Goal: Information Seeking & Learning: Find specific fact

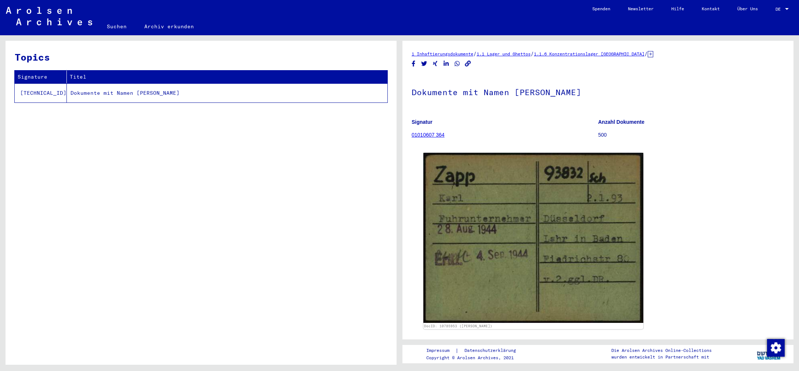
click at [115, 28] on link "Suchen" at bounding box center [116, 27] width 37 height 18
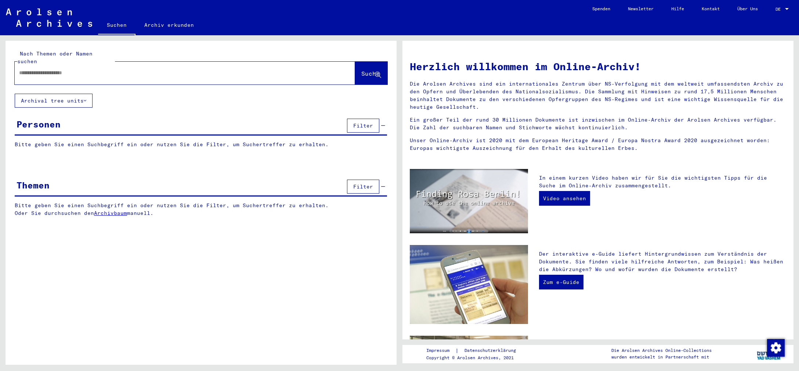
click at [96, 69] on input "text" at bounding box center [176, 73] width 314 height 8
type input "**********"
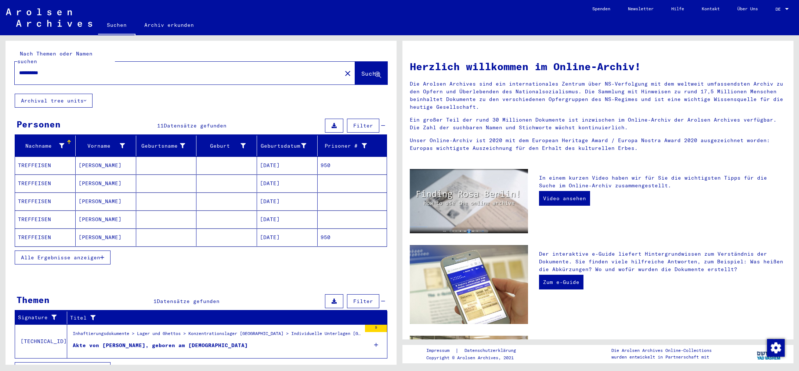
click at [40, 156] on mat-cell "TREFFEISEN" at bounding box center [45, 165] width 61 height 18
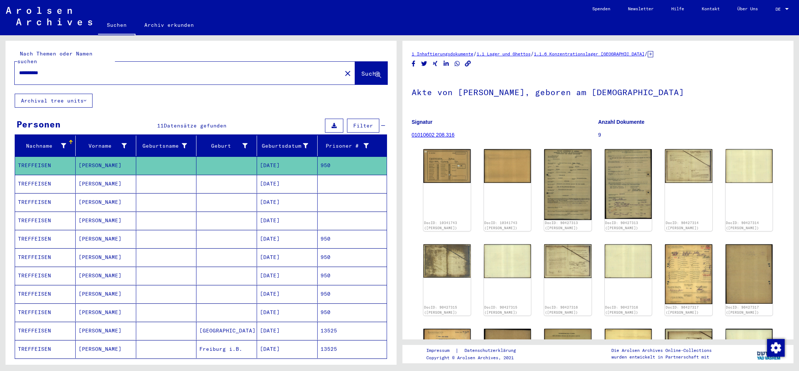
click at [294, 156] on mat-cell "[DATE]" at bounding box center [287, 165] width 61 height 18
click at [325, 157] on mat-cell "950" at bounding box center [352, 165] width 69 height 18
click at [450, 163] on img at bounding box center [447, 164] width 50 height 35
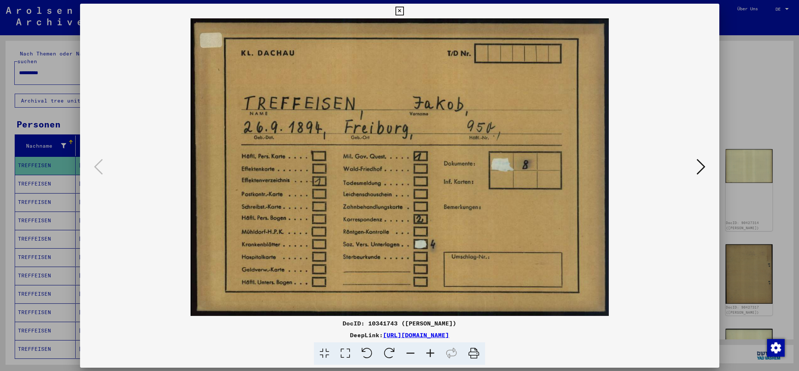
click at [450, 163] on img at bounding box center [400, 167] width 590 height 298
click at [705, 166] on icon at bounding box center [700, 167] width 9 height 18
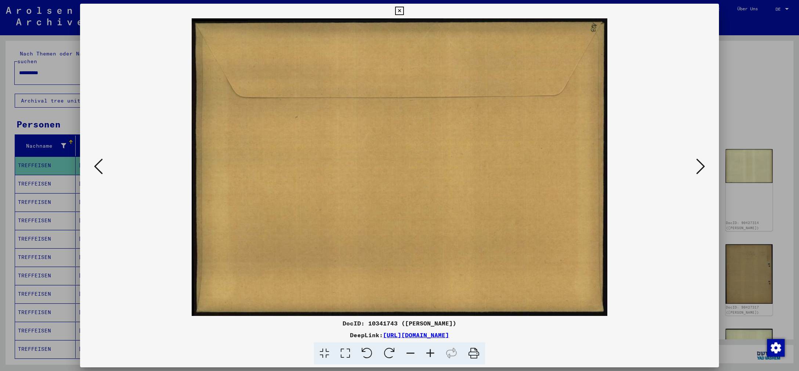
click at [705, 166] on icon at bounding box center [700, 167] width 9 height 18
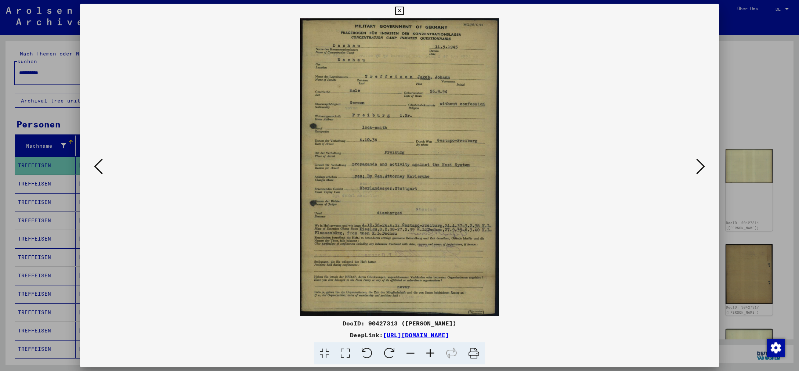
click at [432, 352] on icon at bounding box center [431, 353] width 20 height 22
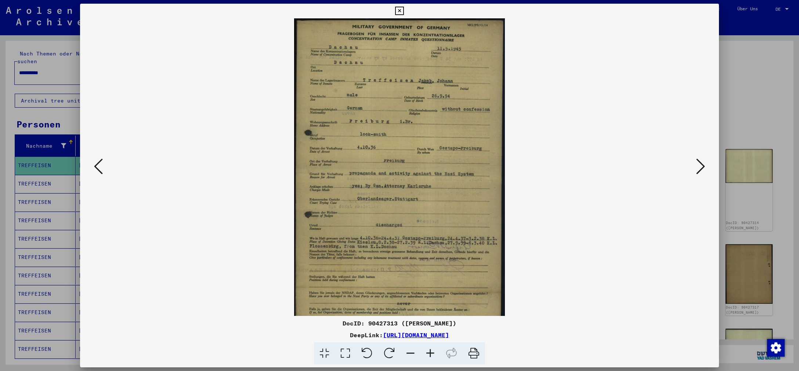
click at [432, 352] on icon at bounding box center [431, 353] width 20 height 22
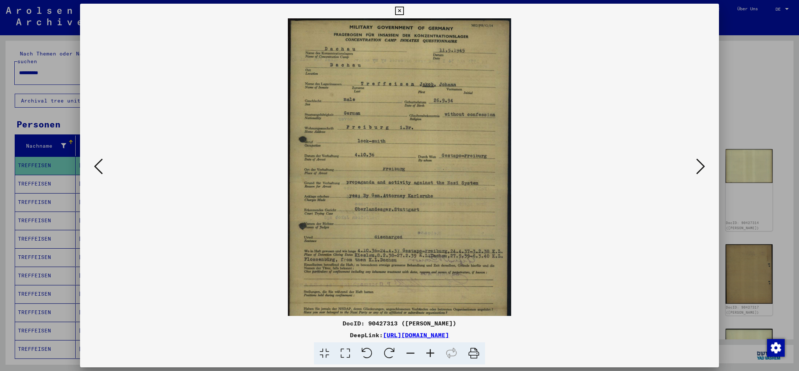
click at [432, 352] on icon at bounding box center [431, 353] width 20 height 22
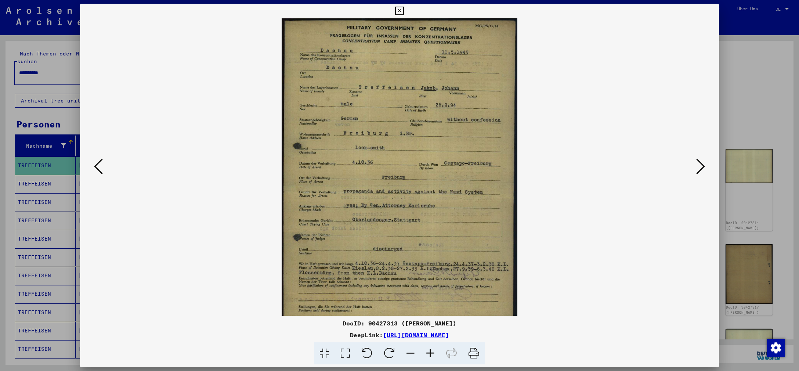
click at [432, 352] on icon at bounding box center [431, 353] width 20 height 22
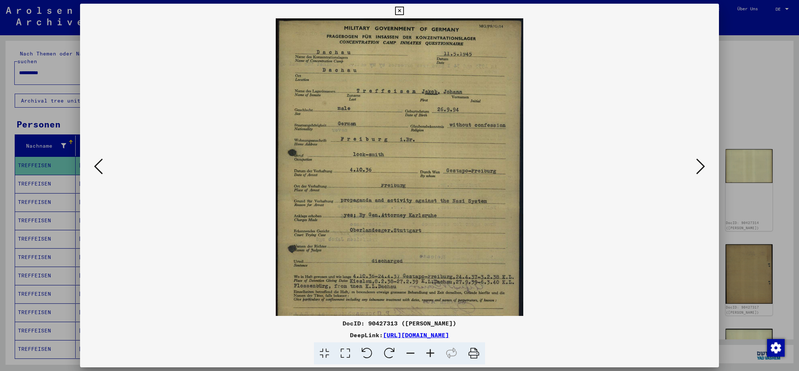
click at [432, 352] on icon at bounding box center [431, 353] width 20 height 22
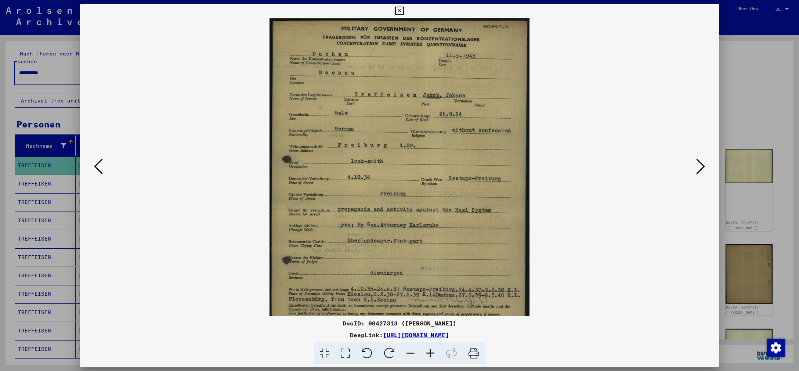
click at [432, 352] on icon at bounding box center [431, 353] width 20 height 22
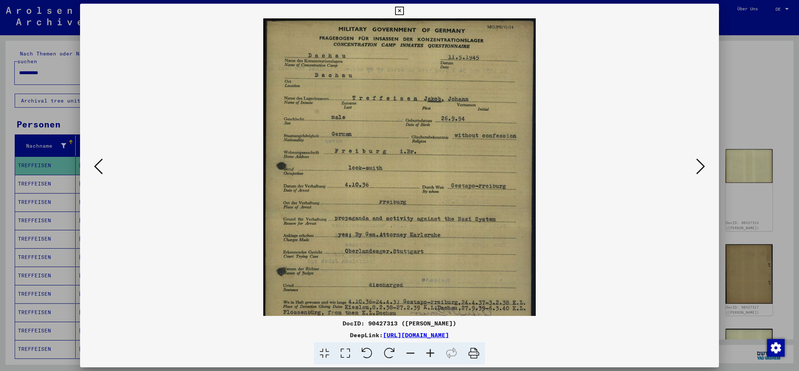
click at [701, 166] on icon at bounding box center [700, 167] width 9 height 18
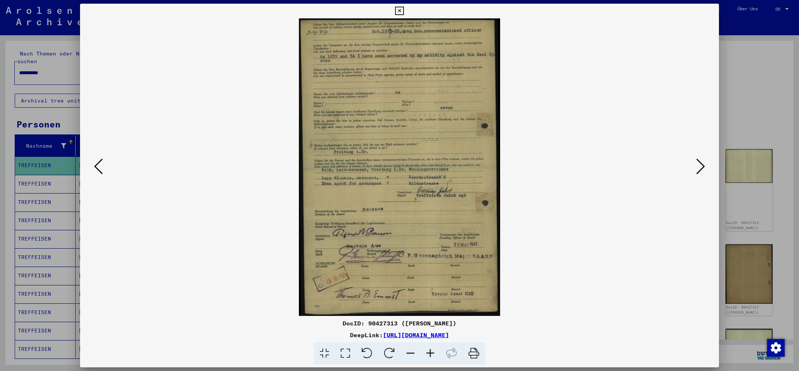
click at [698, 168] on icon at bounding box center [700, 167] width 9 height 18
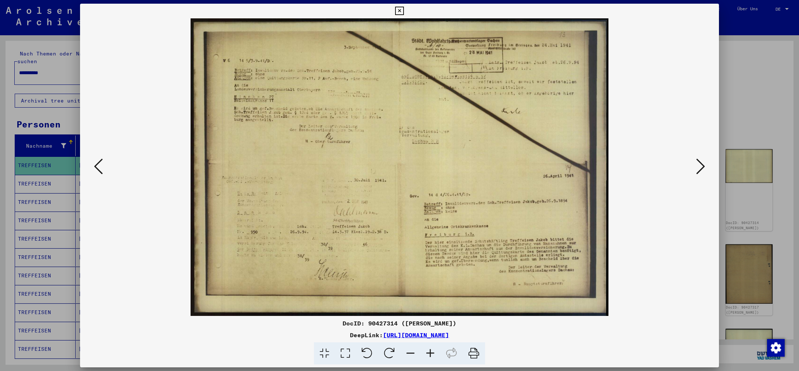
click at [700, 172] on icon at bounding box center [700, 167] width 9 height 18
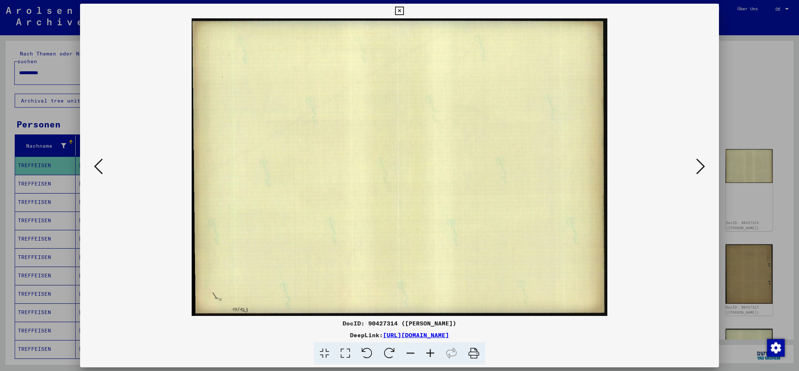
click at [700, 172] on icon at bounding box center [700, 167] width 9 height 18
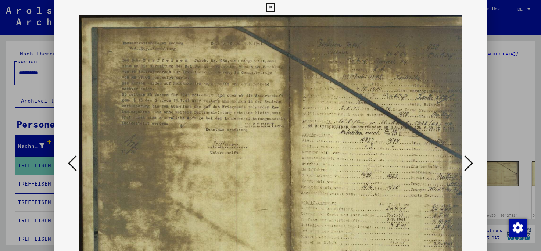
scroll to position [0, 33]
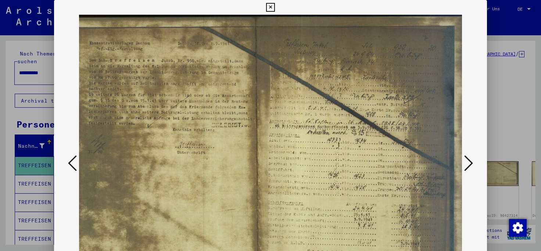
drag, startPoint x: 388, startPoint y: 147, endPoint x: 332, endPoint y: 146, distance: 55.5
click at [332, 146] on img at bounding box center [255, 164] width 418 height 298
drag, startPoint x: 408, startPoint y: 166, endPoint x: 399, endPoint y: 108, distance: 59.1
click at [399, 108] on img at bounding box center [255, 164] width 418 height 298
drag, startPoint x: 356, startPoint y: 174, endPoint x: 351, endPoint y: 133, distance: 41.0
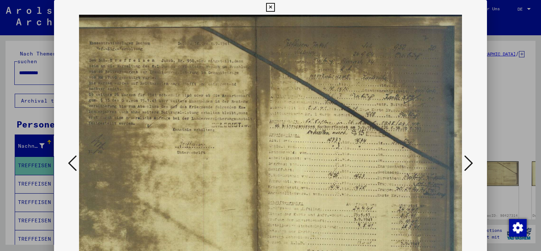
click at [351, 133] on img at bounding box center [255, 164] width 418 height 298
drag, startPoint x: 354, startPoint y: 173, endPoint x: 275, endPoint y: 146, distance: 83.2
click at [275, 146] on img at bounding box center [255, 164] width 418 height 298
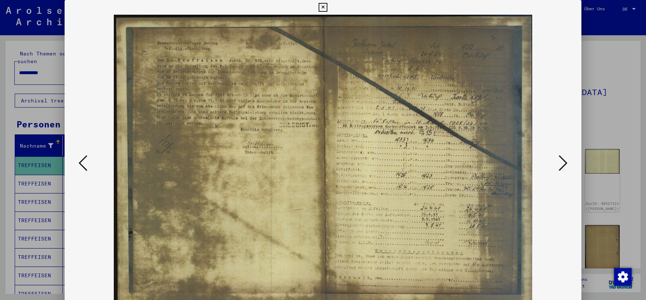
click at [567, 174] on button at bounding box center [563, 163] width 13 height 21
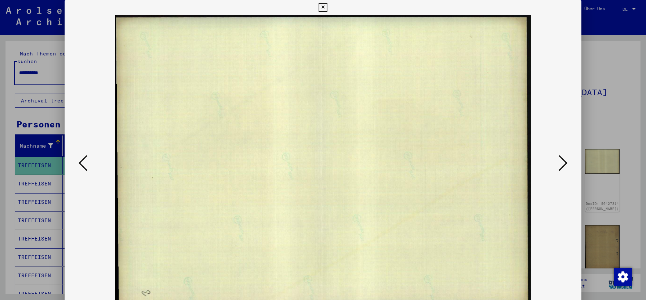
click at [565, 170] on icon at bounding box center [563, 163] width 9 height 18
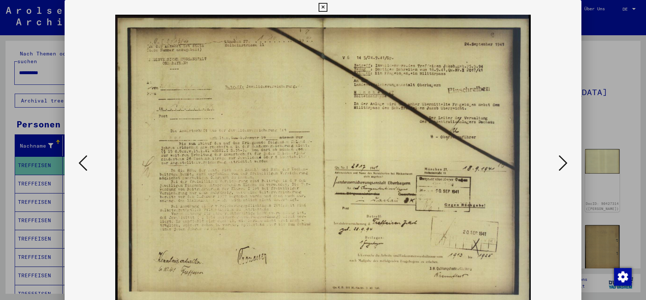
click at [562, 160] on icon at bounding box center [563, 163] width 9 height 18
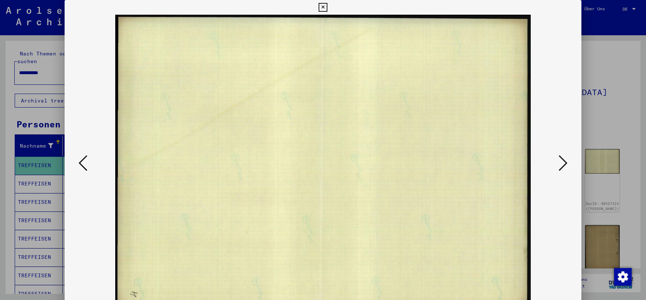
click at [562, 160] on icon at bounding box center [563, 163] width 9 height 18
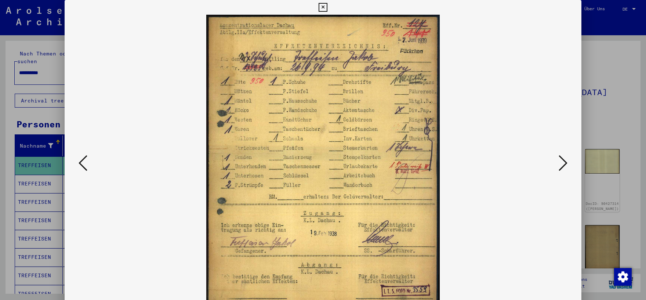
click at [562, 160] on icon at bounding box center [563, 163] width 9 height 18
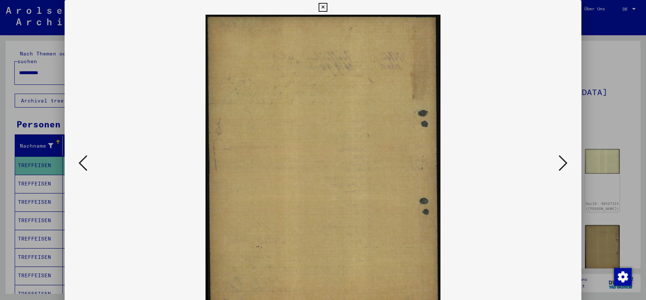
click at [562, 160] on icon at bounding box center [563, 163] width 9 height 18
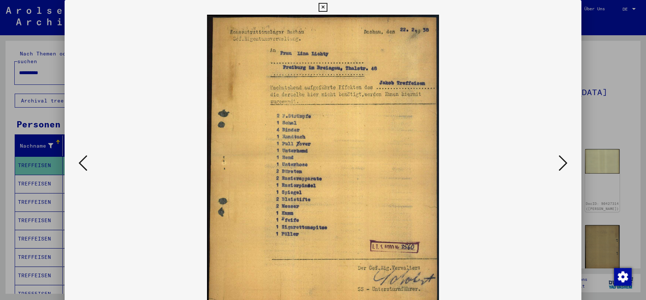
click at [562, 160] on icon at bounding box center [563, 163] width 9 height 18
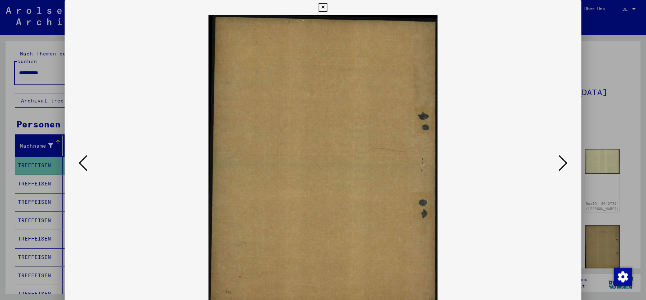
click at [562, 160] on icon at bounding box center [563, 163] width 9 height 18
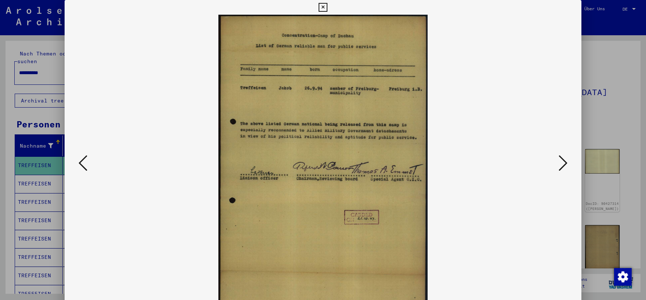
click at [562, 160] on icon at bounding box center [563, 163] width 9 height 18
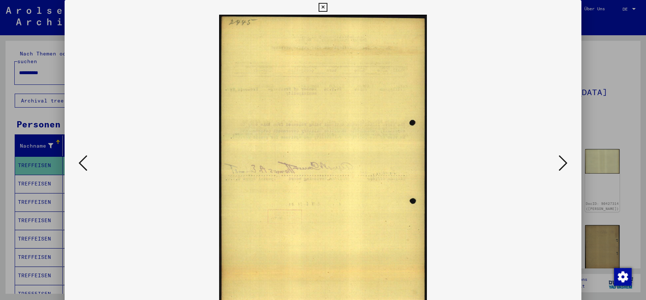
click at [562, 160] on icon at bounding box center [563, 163] width 9 height 18
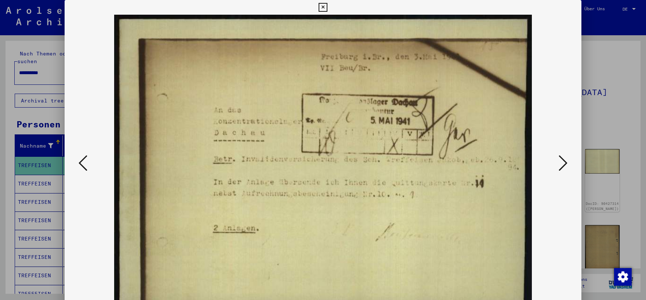
click at [562, 160] on icon at bounding box center [563, 163] width 9 height 18
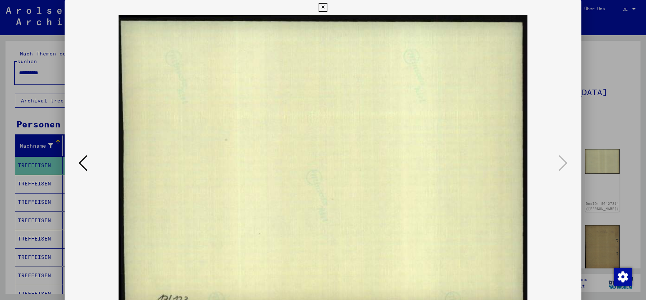
click at [327, 7] on icon at bounding box center [323, 7] width 8 height 9
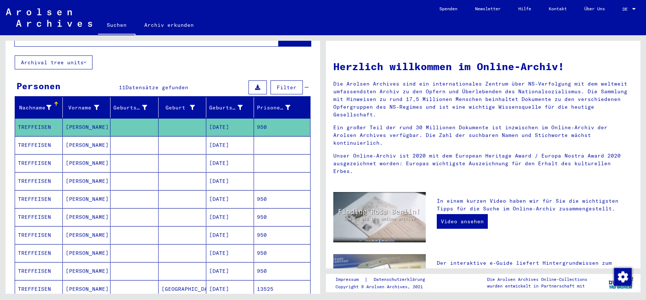
scroll to position [39, 0]
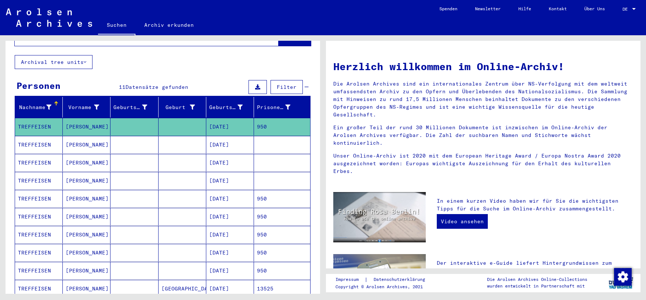
click at [36, 209] on mat-cell "TREFFEISEN" at bounding box center [39, 217] width 48 height 18
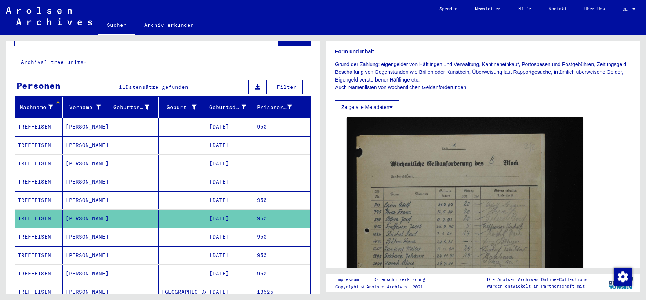
scroll to position [154, 0]
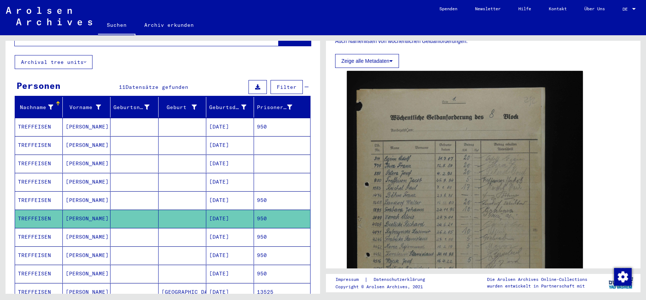
click at [39, 228] on mat-cell "TREFFEISEN" at bounding box center [39, 237] width 48 height 18
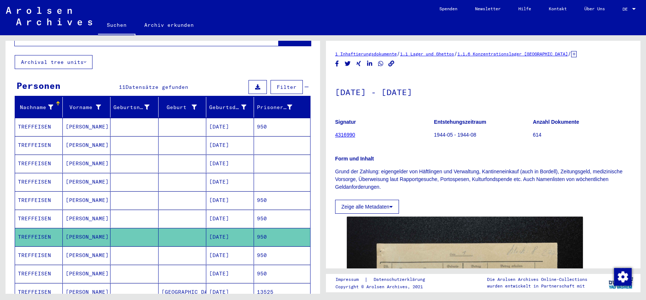
click at [31, 246] on mat-cell "TREFFEISEN" at bounding box center [39, 255] width 48 height 18
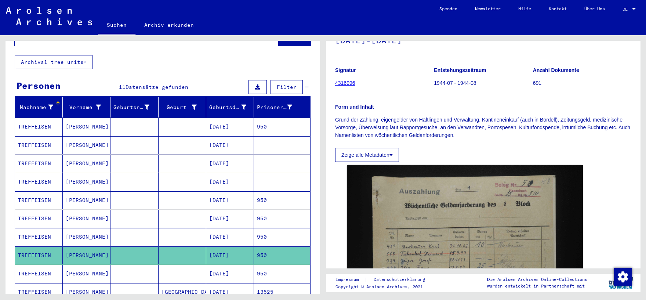
scroll to position [154, 0]
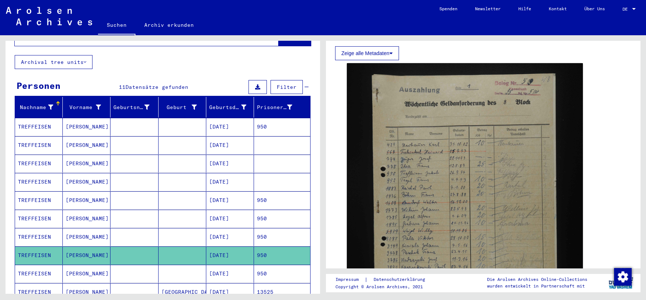
click at [43, 266] on mat-cell "TREFFEISEN" at bounding box center [39, 274] width 48 height 18
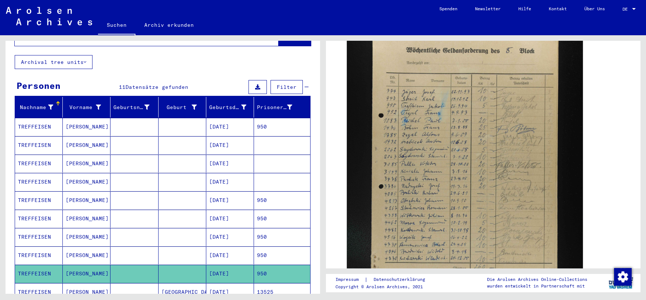
scroll to position [230, 0]
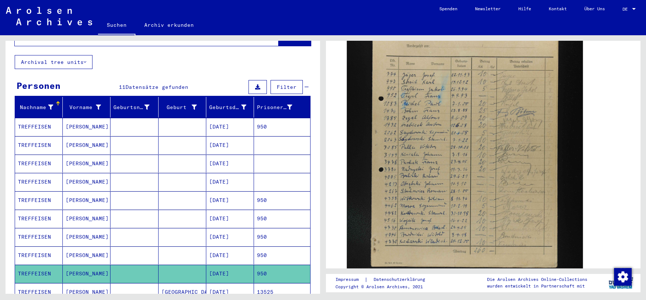
click at [28, 283] on icon at bounding box center [30, 270] width 18 height 29
click at [34, 282] on icon at bounding box center [30, 270] width 18 height 29
drag, startPoint x: 46, startPoint y: 282, endPoint x: 55, endPoint y: 282, distance: 8.8
click at [47, 283] on mat-cell "TREFFEISEN" at bounding box center [39, 292] width 48 height 18
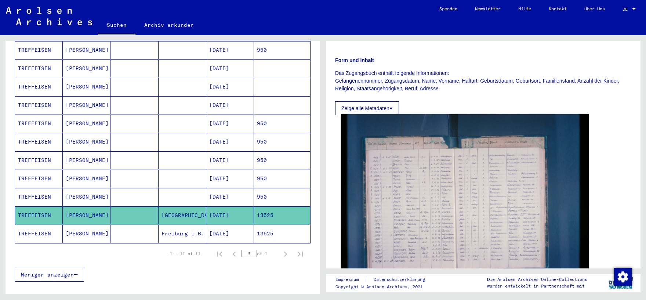
scroll to position [115, 0]
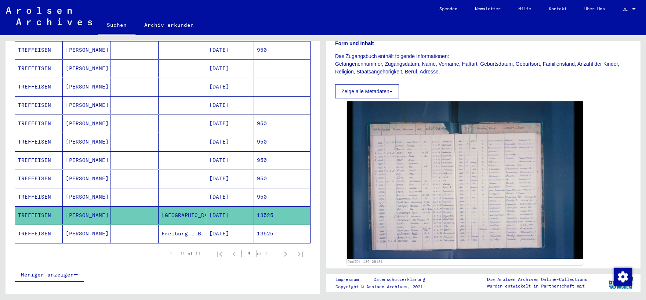
click at [45, 226] on mat-cell "TREFFEISEN" at bounding box center [39, 234] width 48 height 18
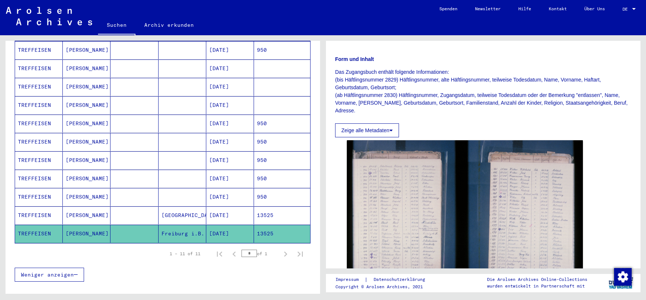
scroll to position [115, 0]
